Goal: Transaction & Acquisition: Purchase product/service

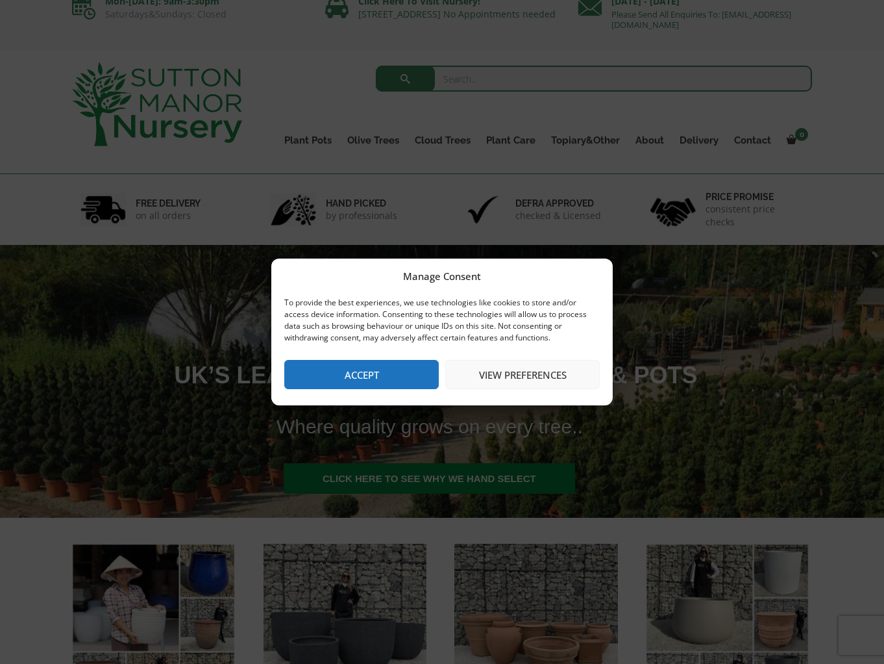
click at [473, 373] on button "View preferences" at bounding box center [522, 374] width 155 height 29
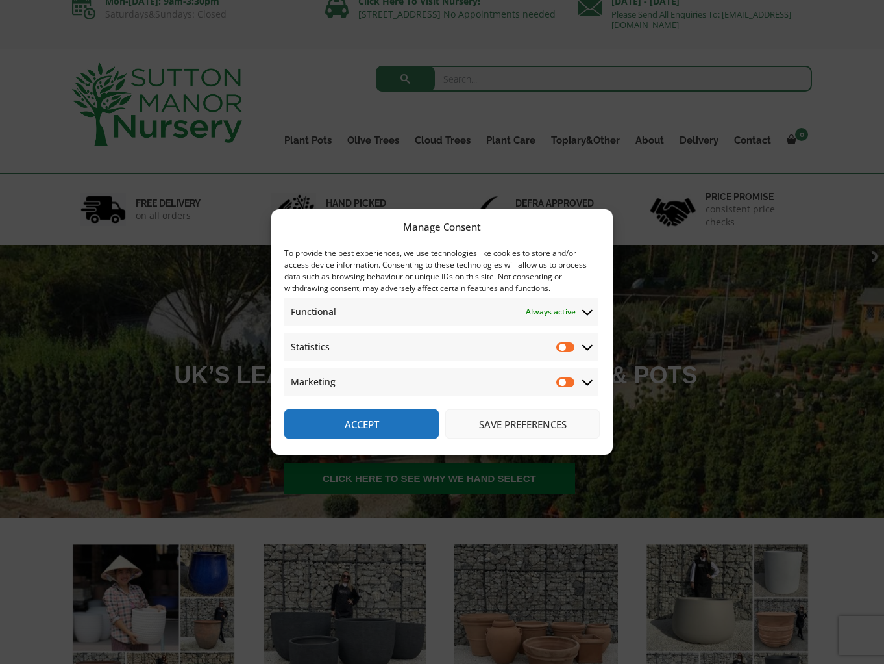
click at [394, 432] on button "Accept" at bounding box center [361, 423] width 155 height 29
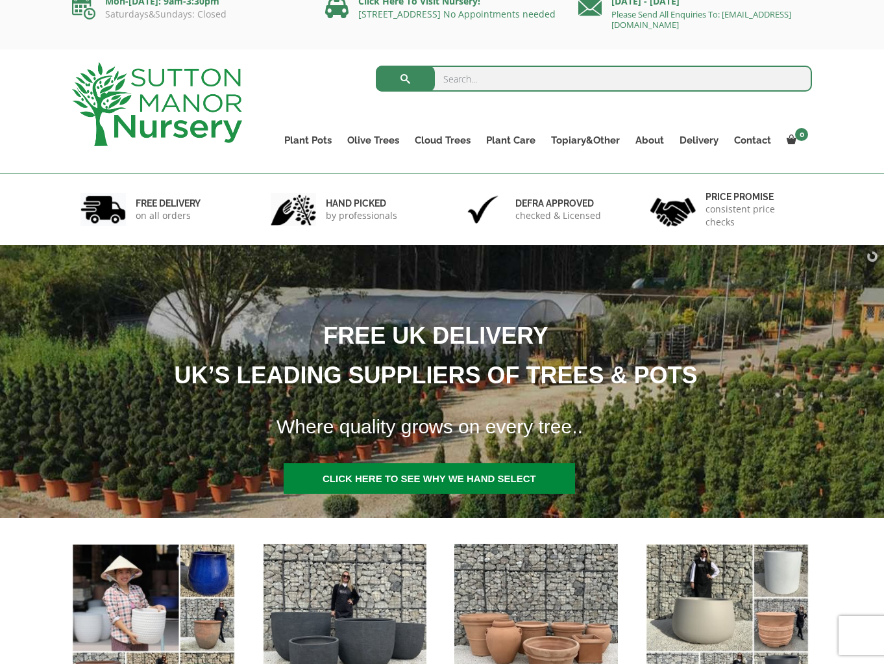
click at [473, 81] on input "search" at bounding box center [594, 79] width 437 height 26
type input "fibreglass terracotta pots"
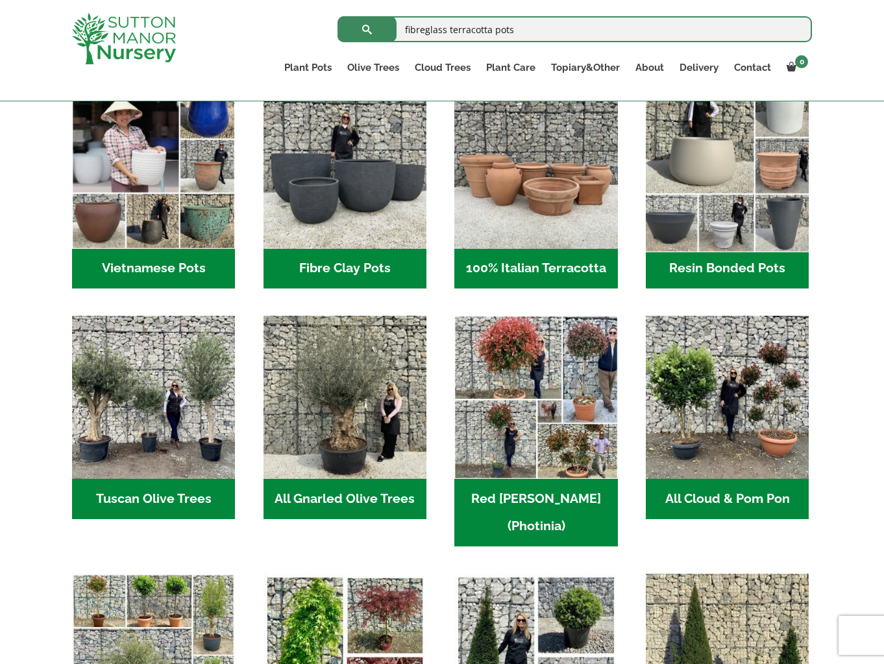
scroll to position [446, 0]
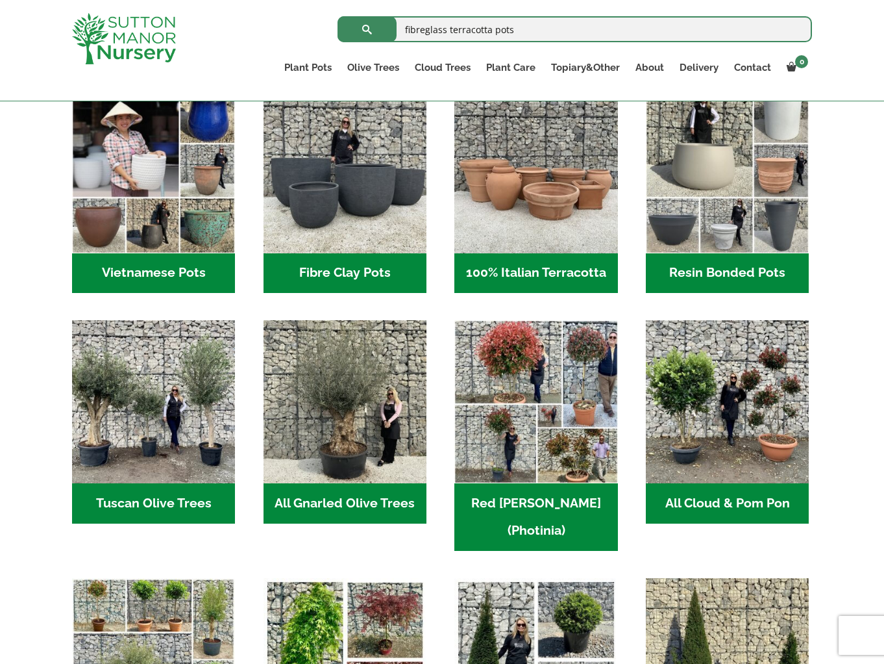
click at [730, 268] on h2 "Resin Bonded Pots (212)" at bounding box center [727, 273] width 163 height 40
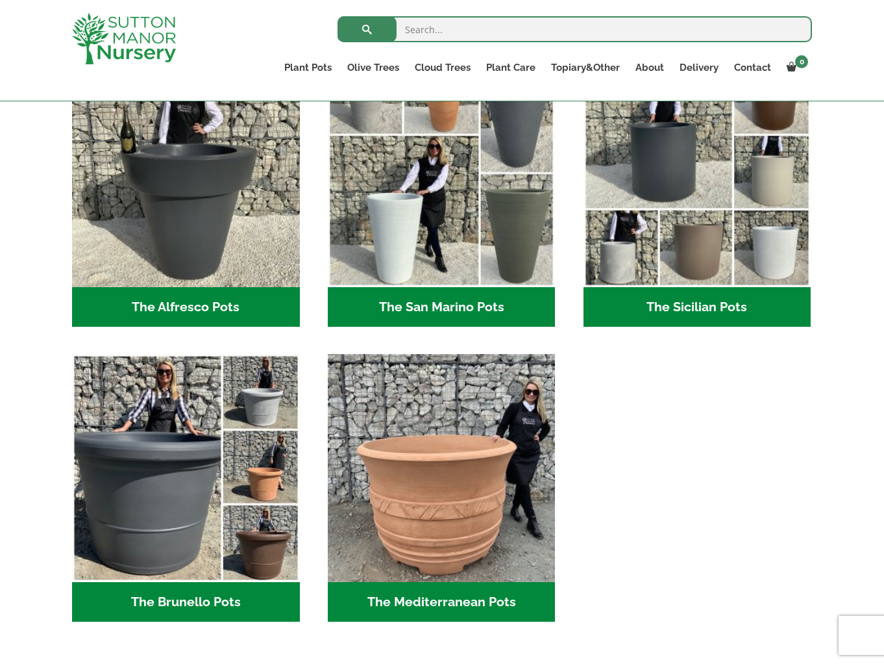
scroll to position [1579, 0]
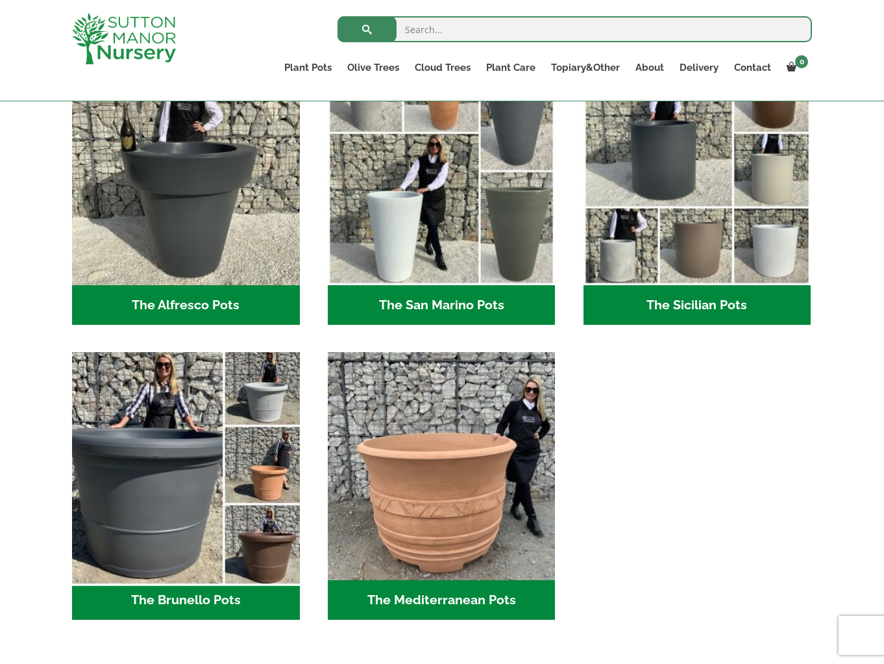
click at [252, 458] on img "Visit product category The Brunello Pots" at bounding box center [185, 466] width 239 height 239
